Goal: Transaction & Acquisition: Subscribe to service/newsletter

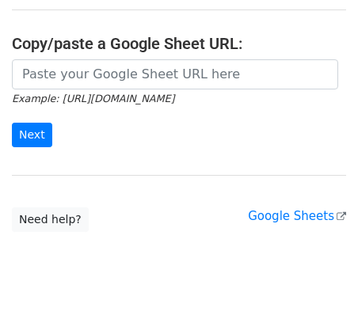
scroll to position [314, 0]
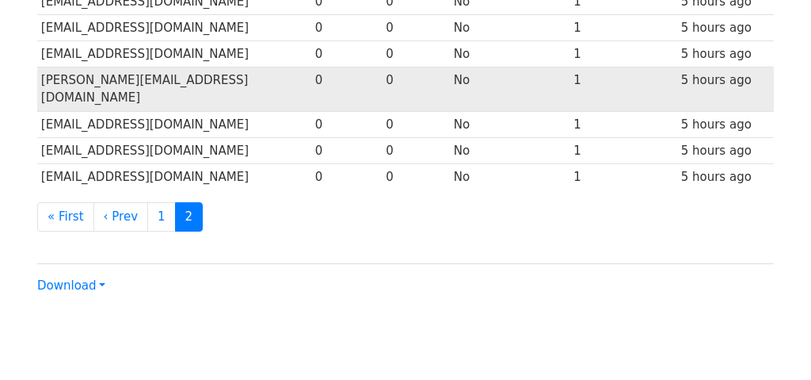
scroll to position [649, 0]
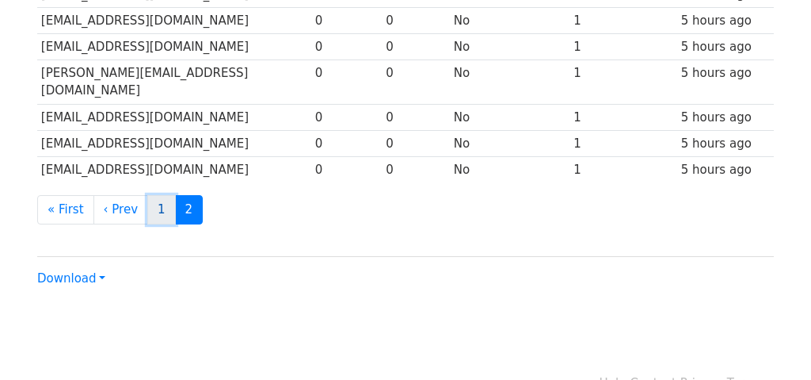
click at [156, 195] on link "1" at bounding box center [161, 209] width 29 height 29
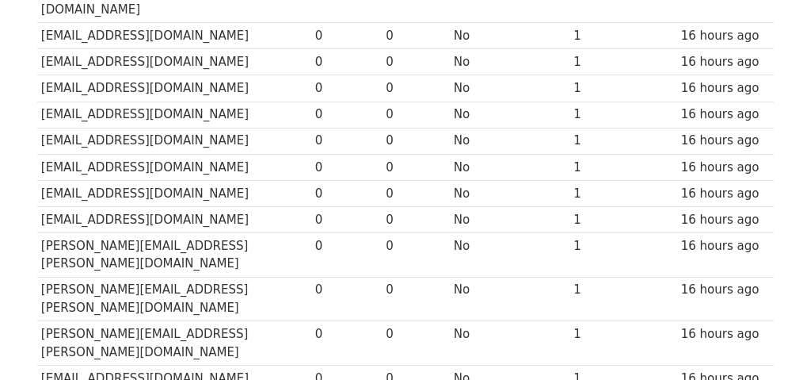
scroll to position [911, 0]
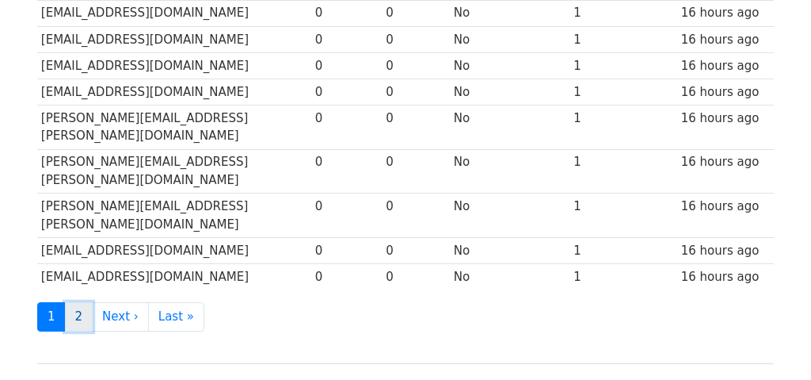
click at [79, 302] on link "2" at bounding box center [79, 316] width 29 height 29
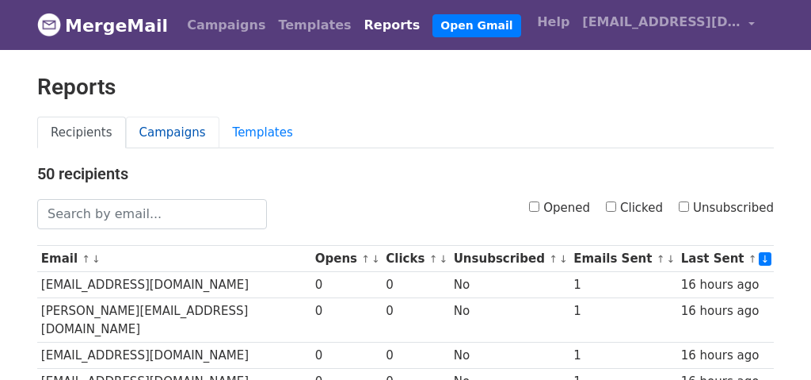
click at [168, 128] on link "Campaigns" at bounding box center [173, 132] width 94 height 32
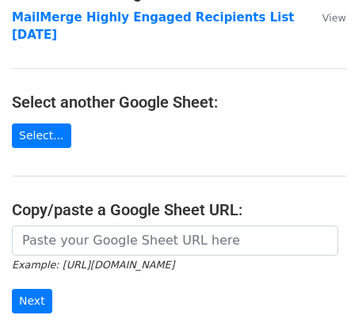
scroll to position [140, 0]
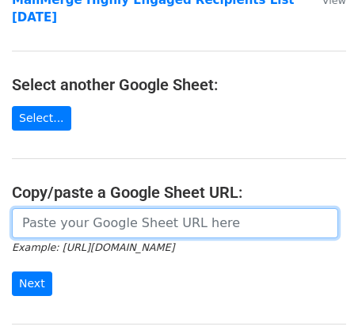
click at [61, 226] on input "url" at bounding box center [175, 223] width 326 height 30
paste input "https://docs.google.com/spreadsheets/d/13dhvViH3i25GteRniGk6STHmQZsZsRF8A7z7KR0…"
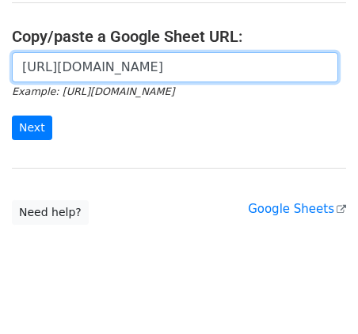
scroll to position [314, 0]
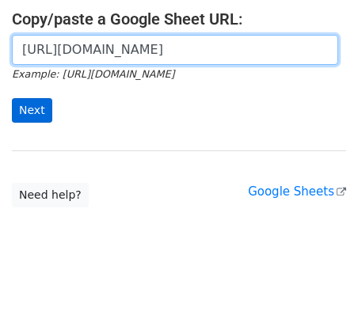
type input "https://docs.google.com/spreadsheets/d/13dhvViH3i25GteRniGk6STHmQZsZsRF8A7z7KR0…"
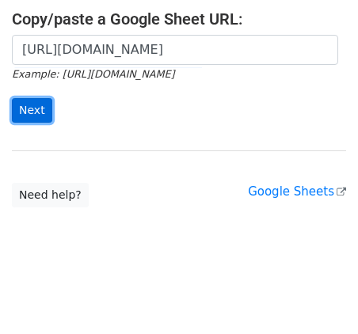
scroll to position [0, 0]
click at [31, 108] on input "Next" at bounding box center [32, 110] width 40 height 25
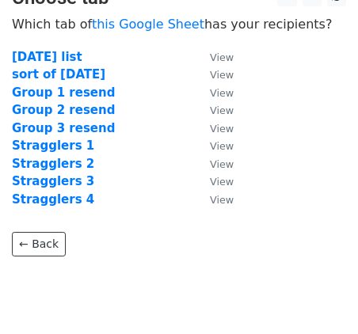
scroll to position [29, 0]
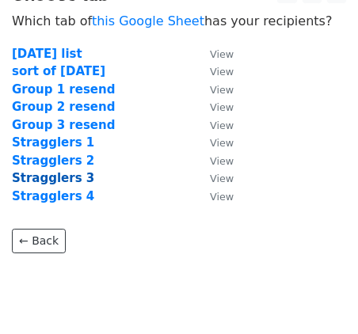
click at [59, 176] on strong "Stragglers 3" at bounding box center [53, 178] width 82 height 14
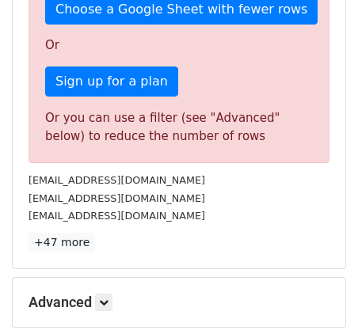
scroll to position [532, 0]
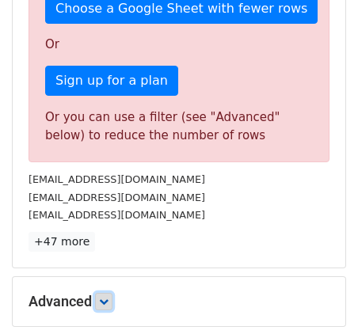
click at [106, 297] on icon at bounding box center [104, 302] width 10 height 10
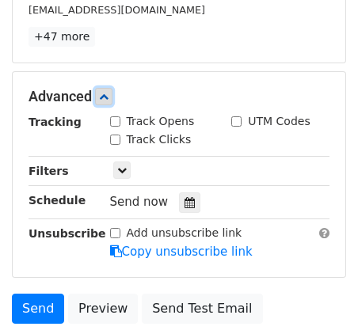
scroll to position [754, 0]
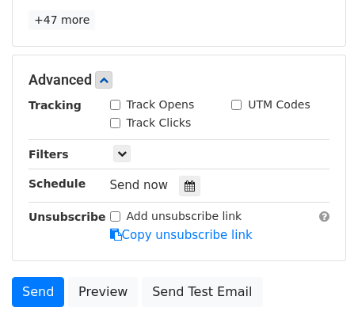
click at [114, 100] on input "Track Opens" at bounding box center [115, 105] width 10 height 10
checkbox input "true"
click at [113, 118] on input "Track Clicks" at bounding box center [115, 123] width 10 height 10
checkbox input "true"
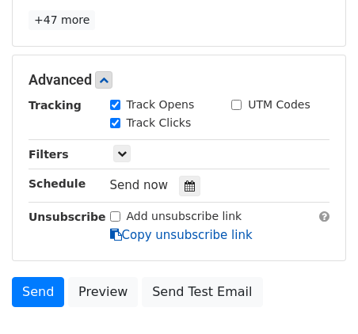
click at [124, 228] on link "Copy unsubscribe link" at bounding box center [181, 235] width 143 height 14
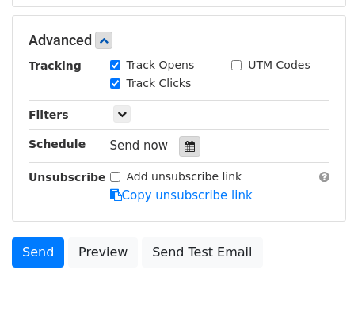
scroll to position [788, 0]
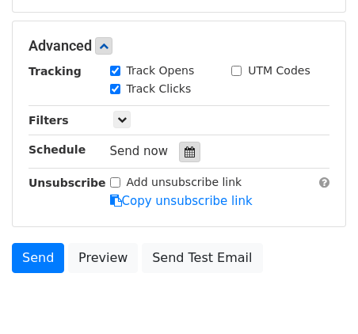
click at [185, 147] on icon at bounding box center [190, 152] width 10 height 11
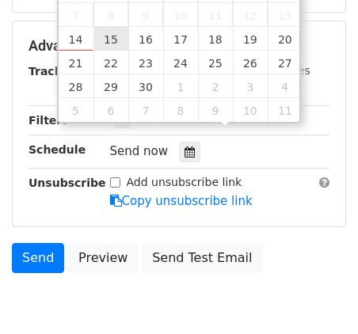
type input "2025-09-15 12:00"
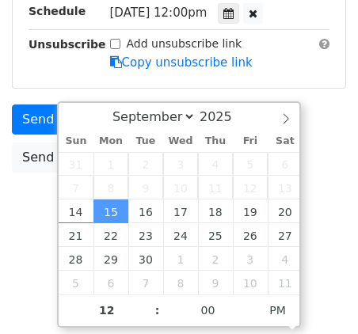
scroll to position [537, 0]
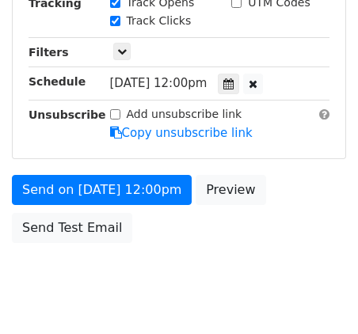
scroll to position [518, 0]
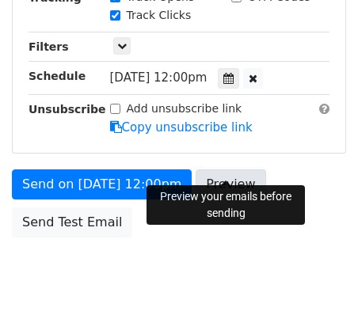
click at [223, 170] on link "Preview" at bounding box center [231, 185] width 70 height 30
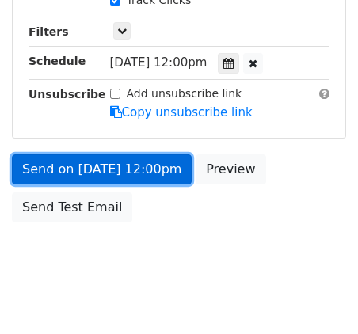
click at [141, 155] on link "Send on Sep 15 at 12:00pm" at bounding box center [102, 170] width 180 height 30
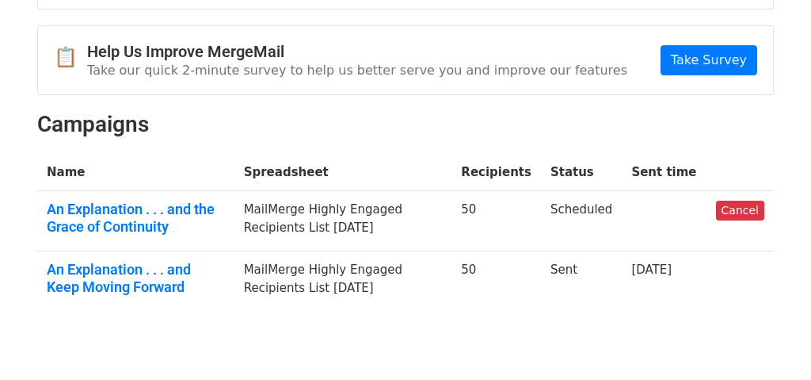
scroll to position [159, 0]
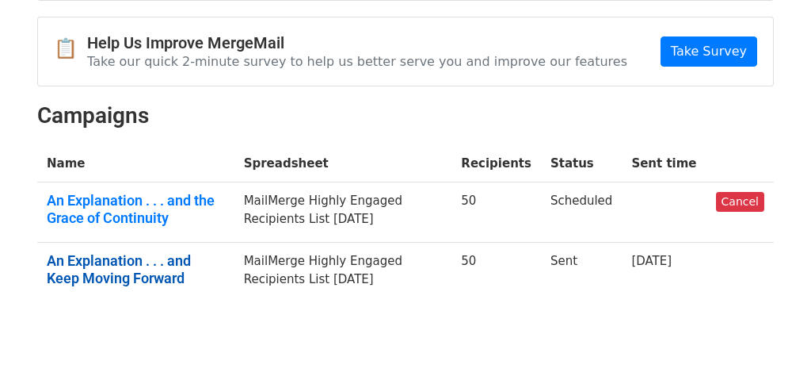
click at [149, 252] on link "An Explanation . . . and Keep Moving Forward" at bounding box center [136, 269] width 178 height 34
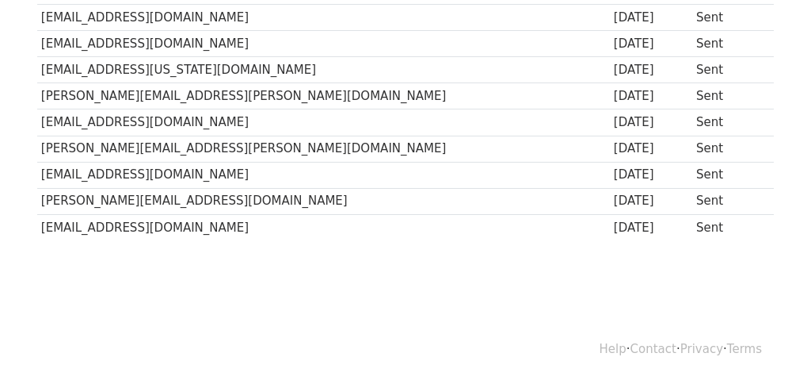
scroll to position [1336, 0]
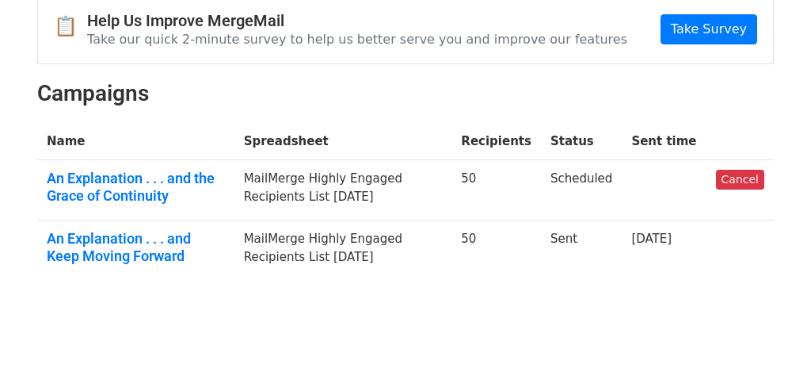
scroll to position [206, 0]
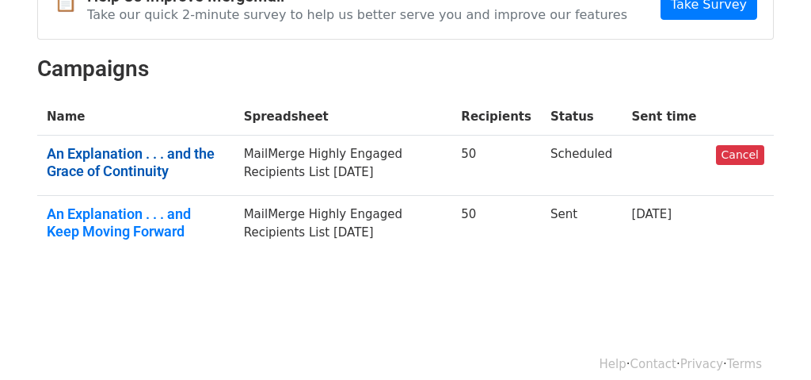
click at [162, 145] on link "An Explanation . . . and the Grace of Continuity" at bounding box center [136, 162] width 178 height 34
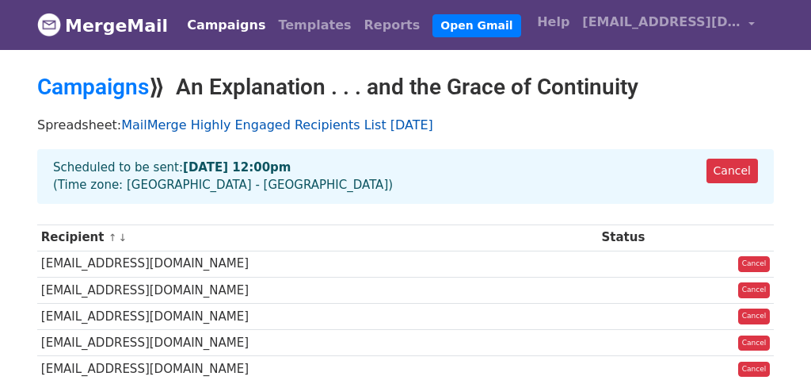
click at [231, 124] on link "MailMerge Highly Engaged Recipients List [DATE]" at bounding box center [277, 124] width 312 height 15
